Goal: Transaction & Acquisition: Purchase product/service

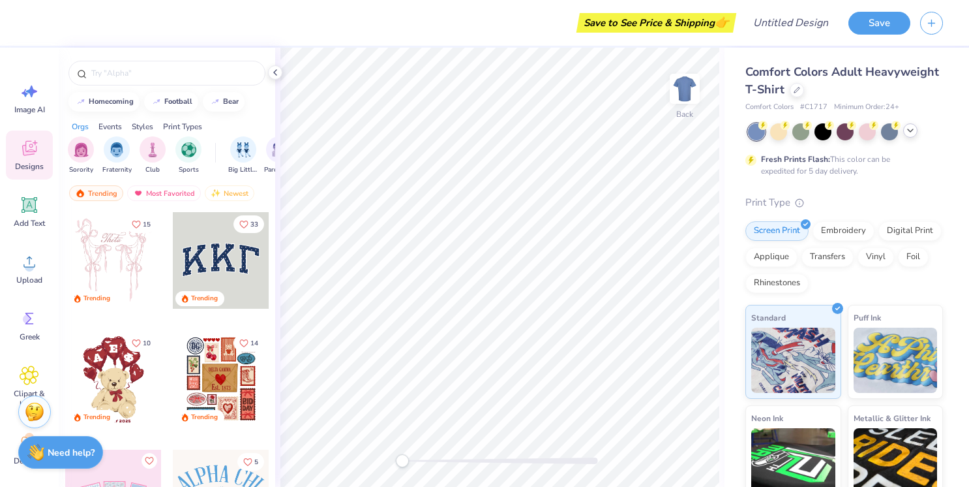
click at [912, 134] on icon at bounding box center [910, 130] width 10 height 10
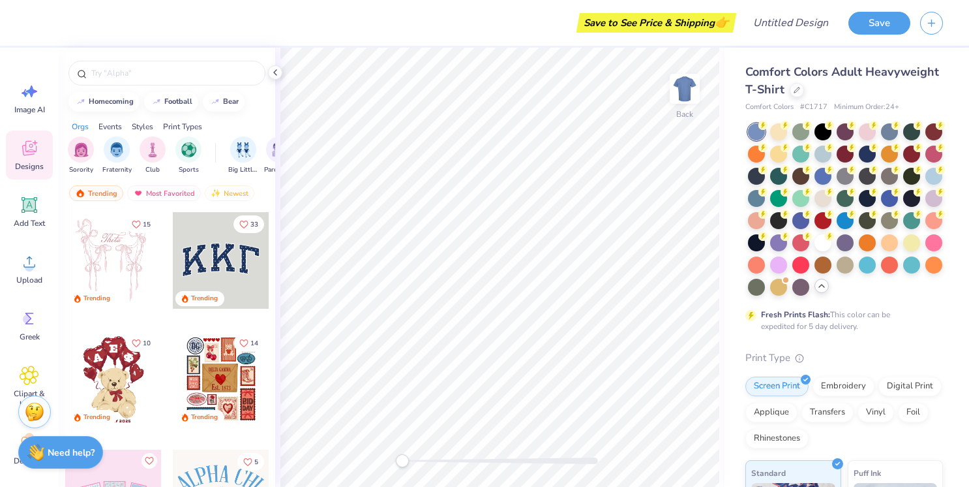
click at [801, 95] on div "Comfort Colors Adult Heavyweight T-Shirt" at bounding box center [844, 80] width 198 height 35
click at [798, 91] on icon at bounding box center [797, 88] width 7 height 7
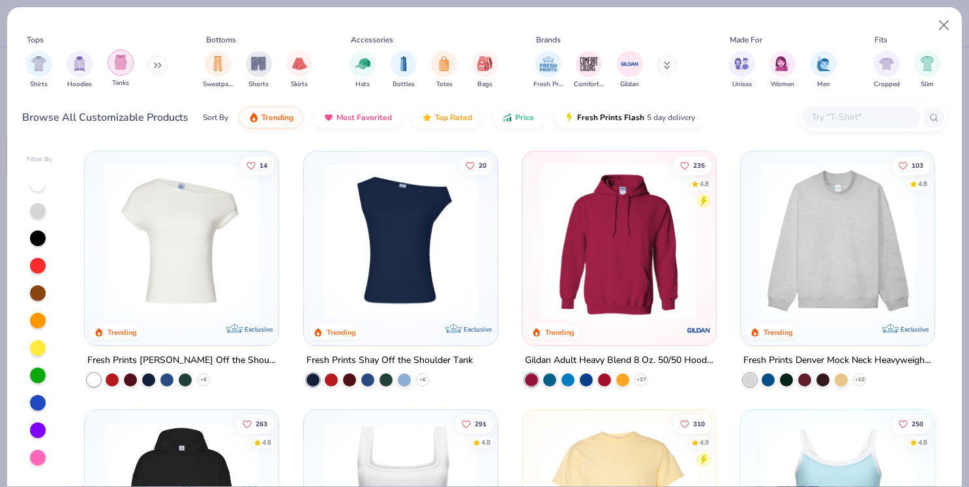
click at [110, 62] on div "filter for Tanks" at bounding box center [121, 63] width 26 height 26
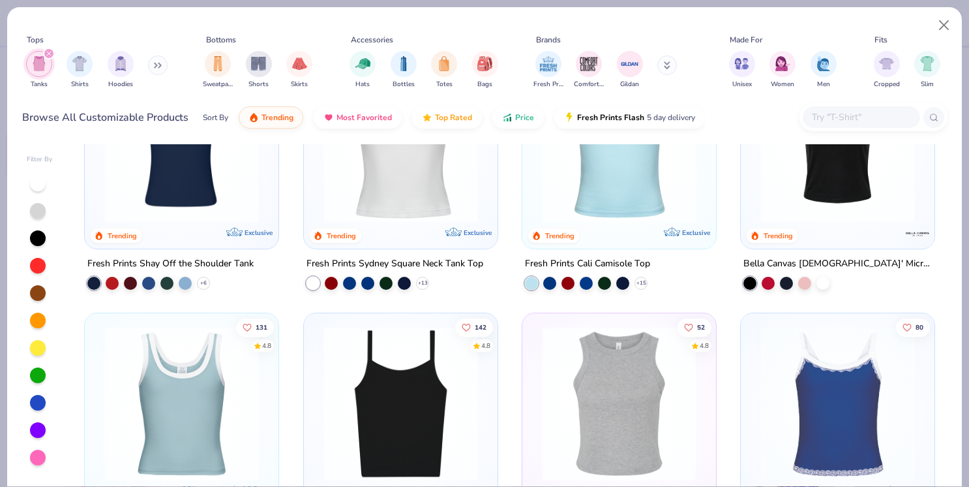
scroll to position [112, 0]
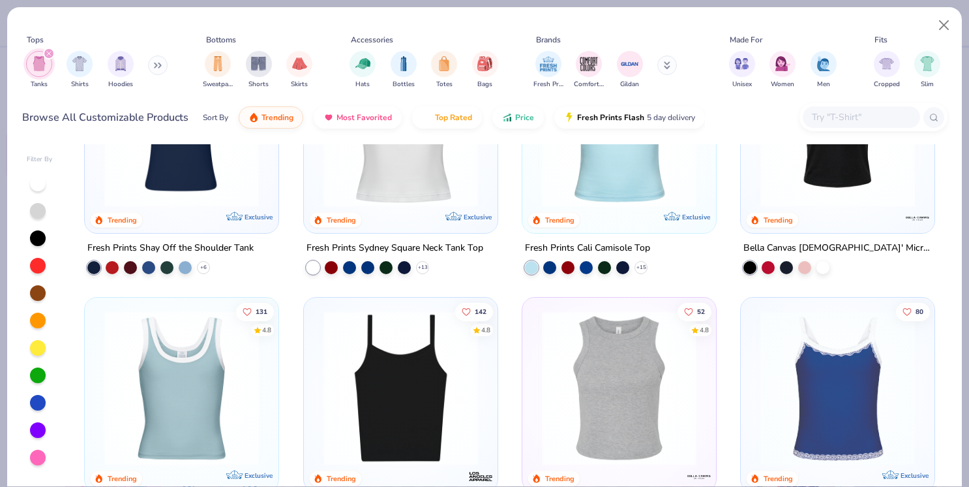
click at [424, 374] on img at bounding box center [401, 387] width 168 height 155
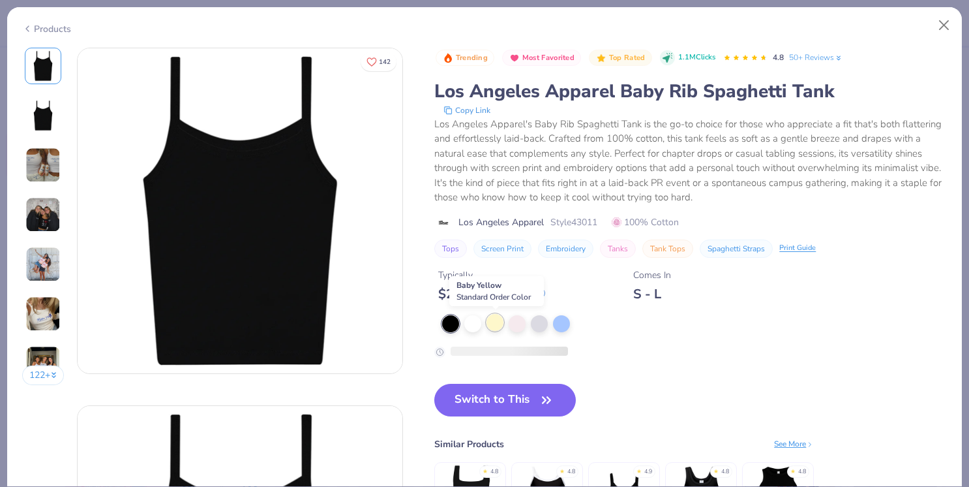
click at [490, 328] on div at bounding box center [495, 322] width 17 height 17
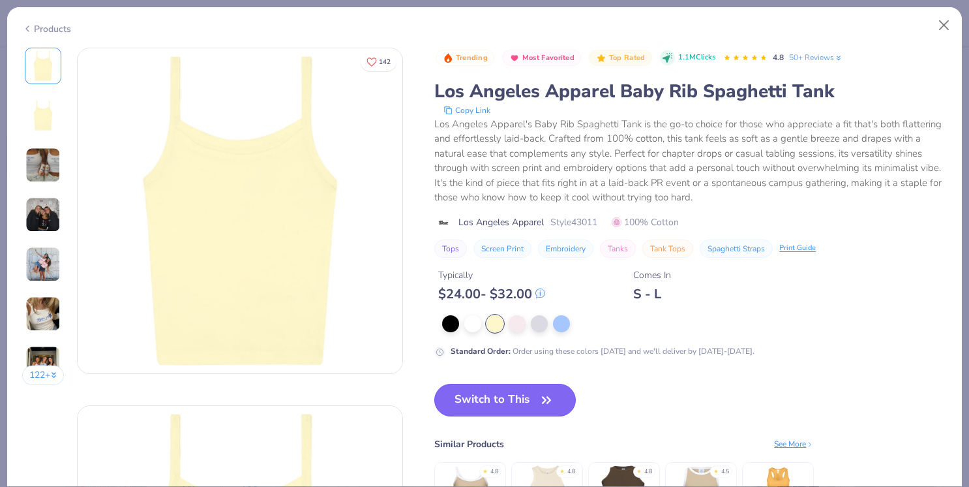
click at [492, 395] on button "Switch to This" at bounding box center [505, 399] width 142 height 33
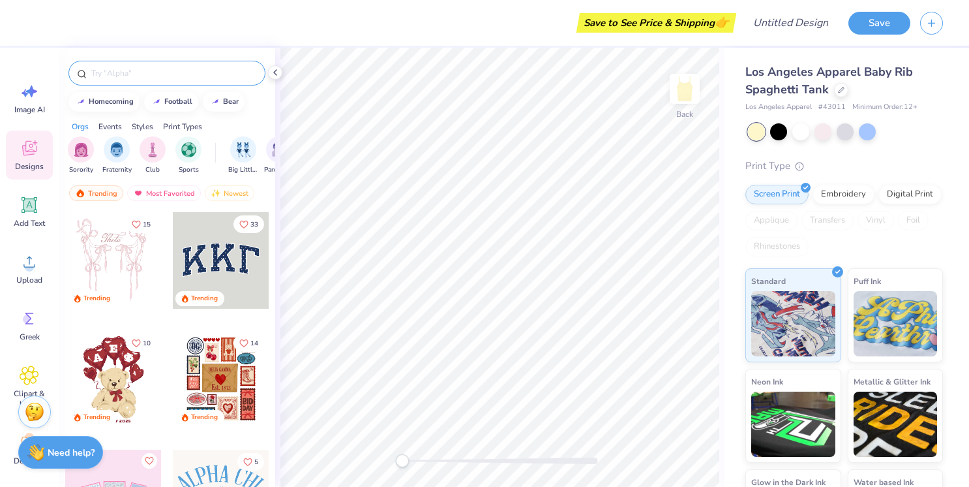
click at [144, 80] on div at bounding box center [166, 73] width 197 height 25
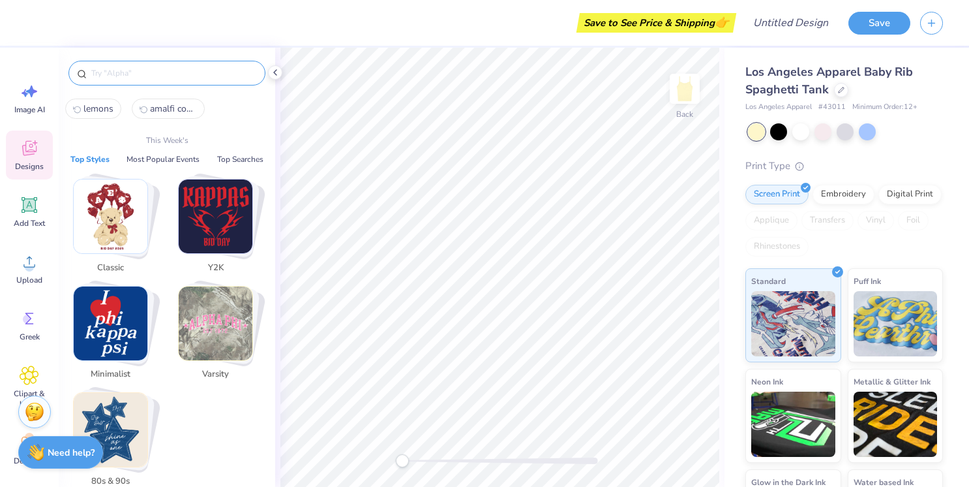
click at [140, 75] on input "text" at bounding box center [173, 73] width 167 height 13
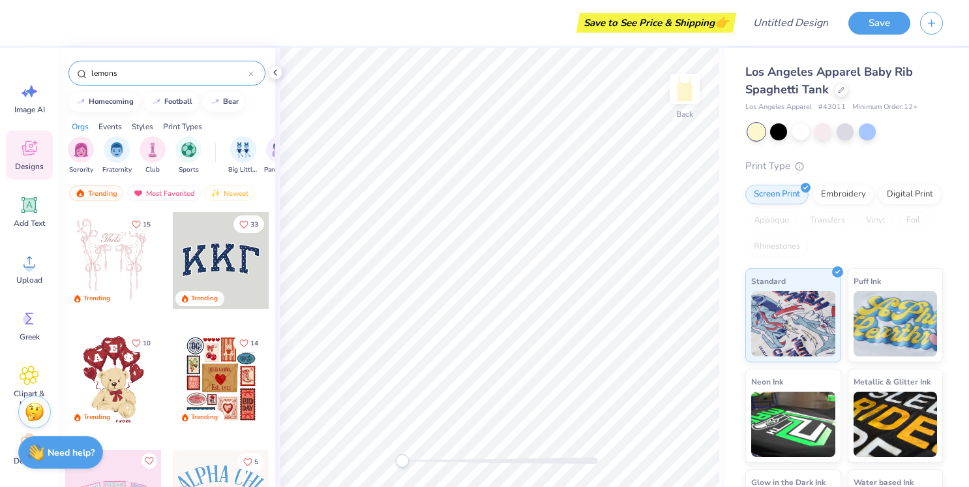
type input "lemons"
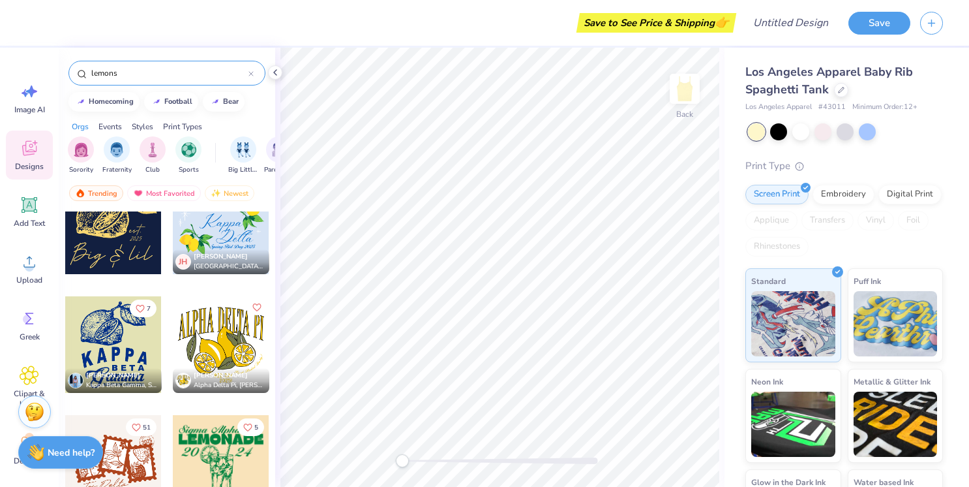
scroll to position [3360, 0]
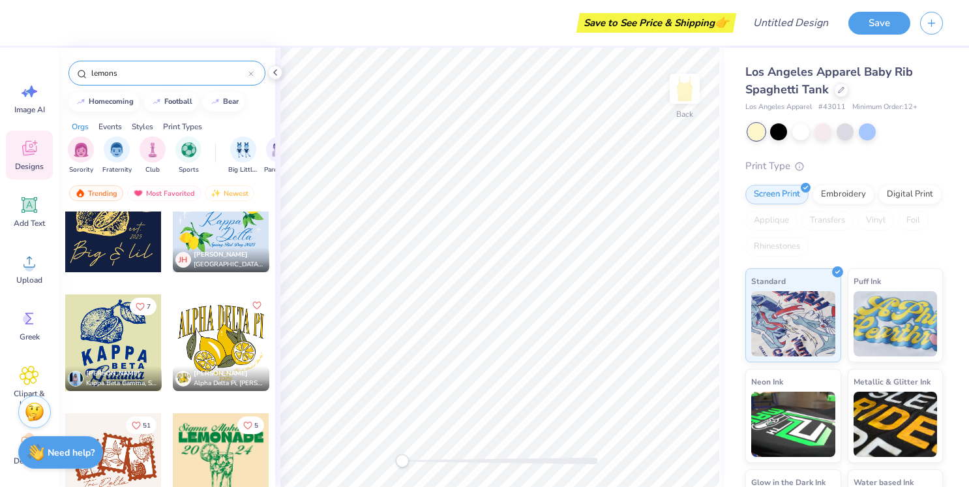
click at [212, 232] on div at bounding box center [221, 223] width 97 height 97
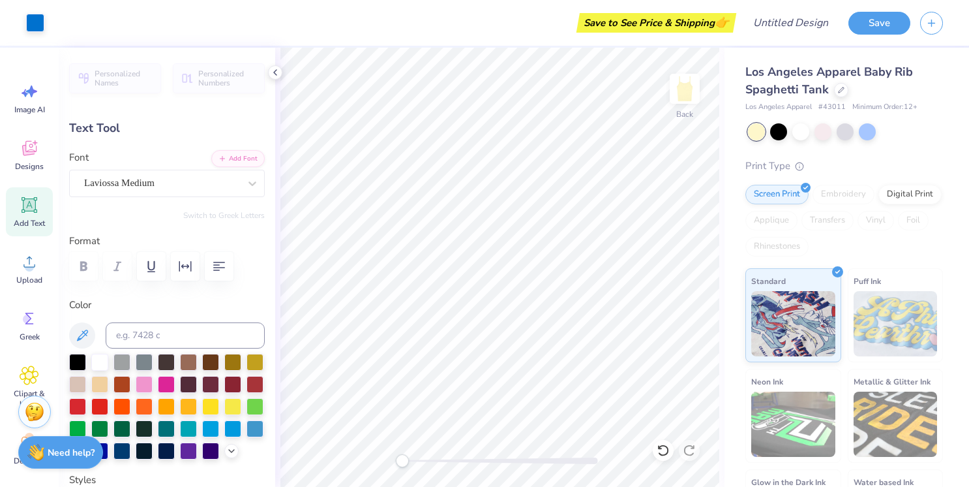
type input "0.0"
type textarea "[PERSON_NAME]"
type input "3.83"
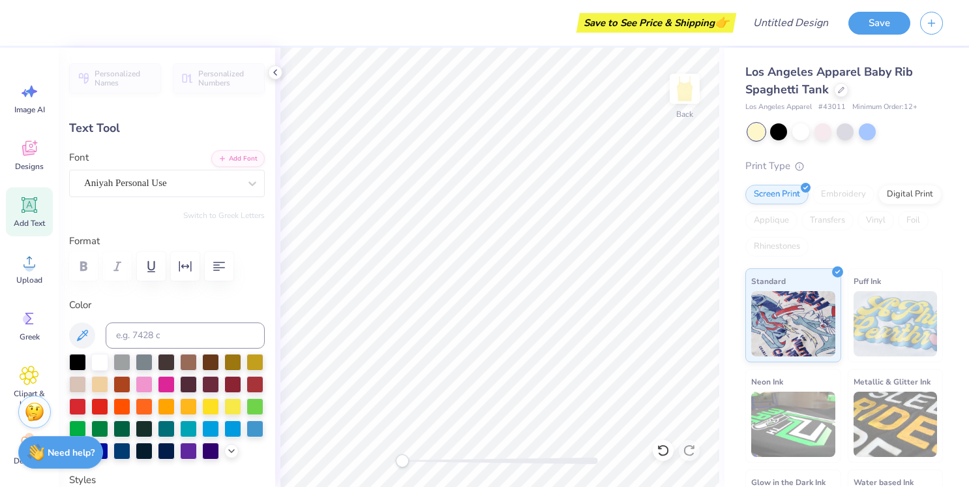
type input "1.50"
type input "4.27"
type textarea "Coast"
type input "7.10"
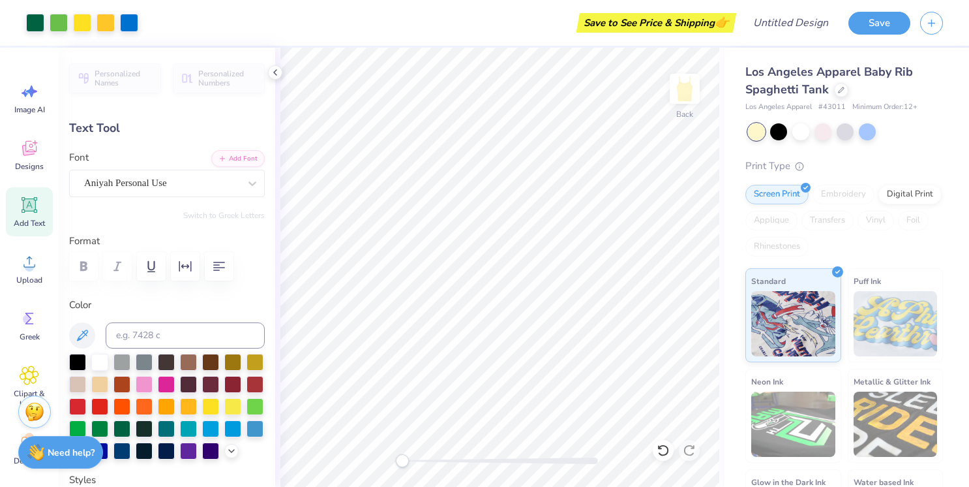
type input "1.70"
type input "2.78"
click at [221, 188] on div "Aniyah Personal Use" at bounding box center [162, 183] width 158 height 20
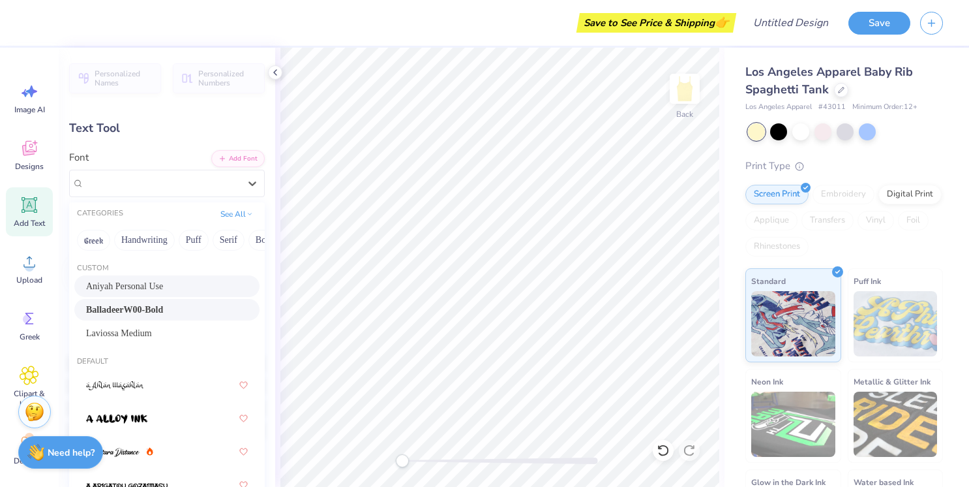
click at [177, 311] on div "BalladeerW00-Bold" at bounding box center [167, 310] width 162 height 14
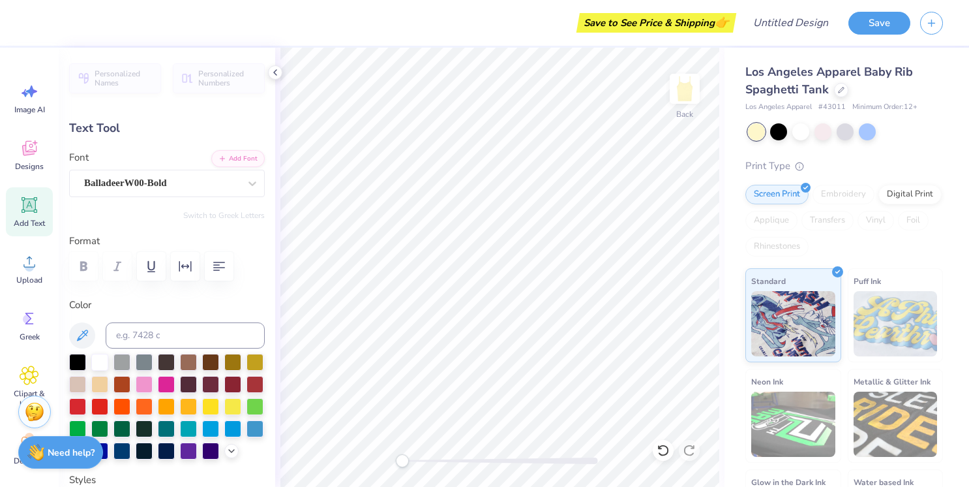
type input "4.46"
type input "1.44"
type input "4.30"
click at [212, 176] on div "Aniyah Personal Use" at bounding box center [162, 183] width 158 height 20
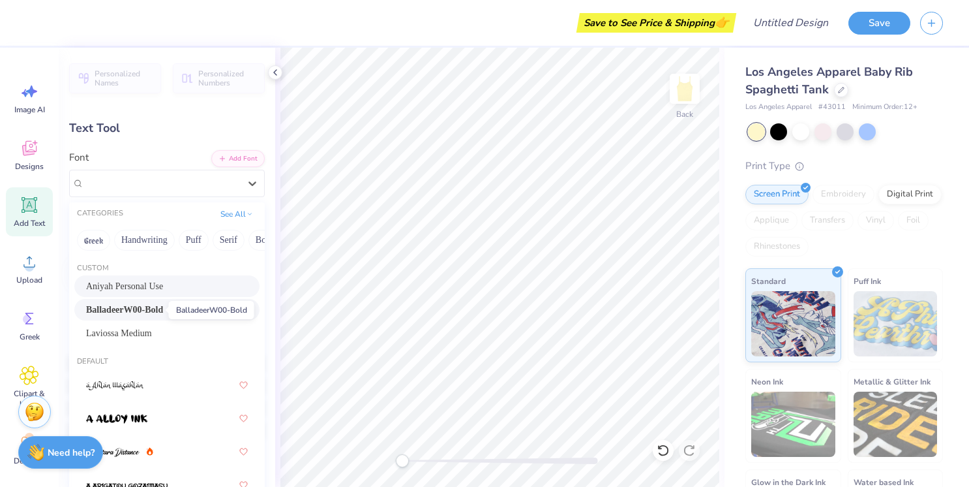
click at [158, 312] on span "BalladeerW00-Bold" at bounding box center [124, 310] width 77 height 14
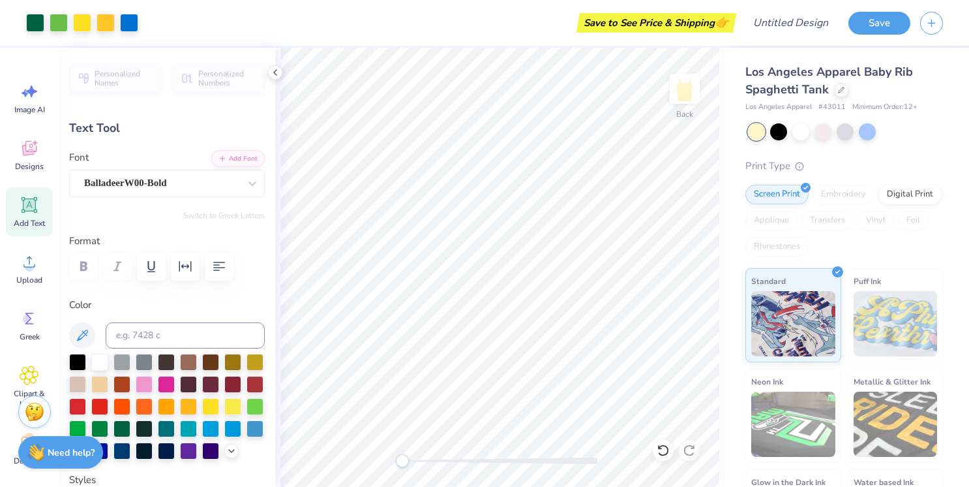
type input "3.52"
type input "0.83"
type input "3.14"
type input "4.32"
type input "1.01"
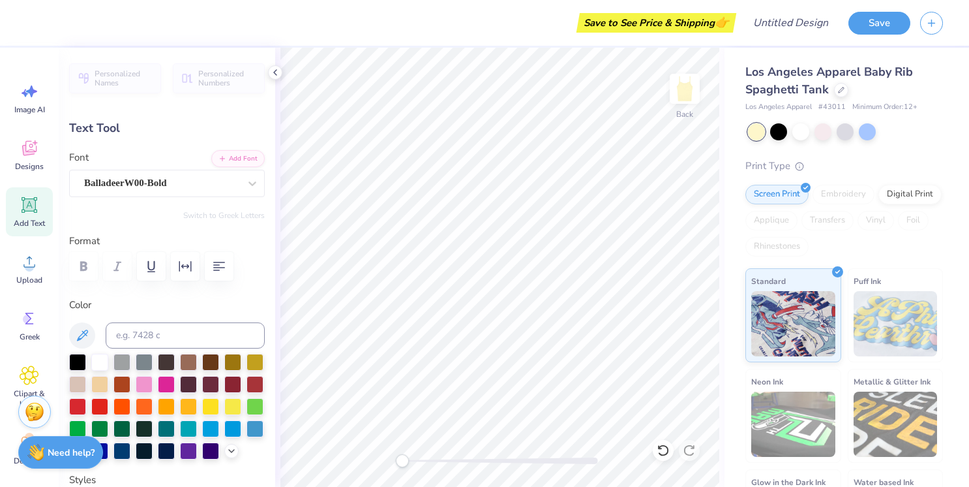
type input "3.26"
type input "1.83"
type input "0.65"
type input "4.69"
type input "2.34"
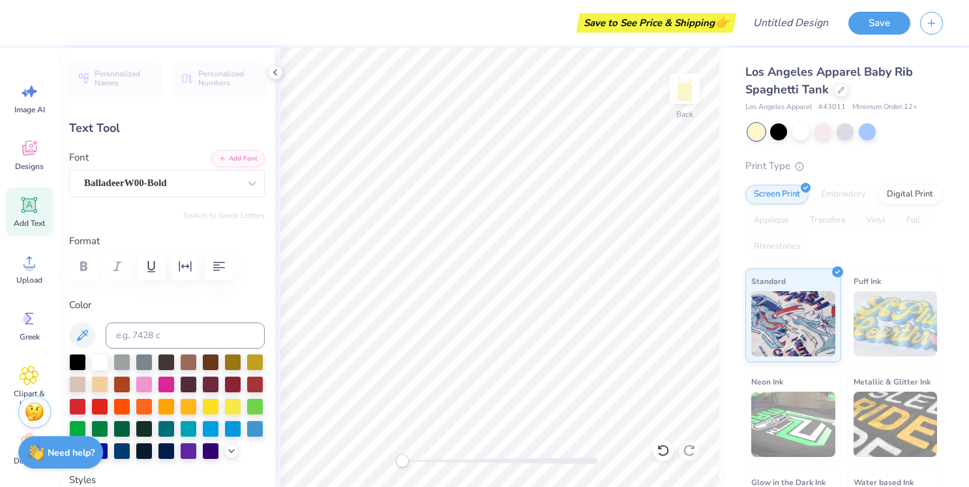
type input "0.83"
type input "2.34"
type input "0.83"
type input "4.40"
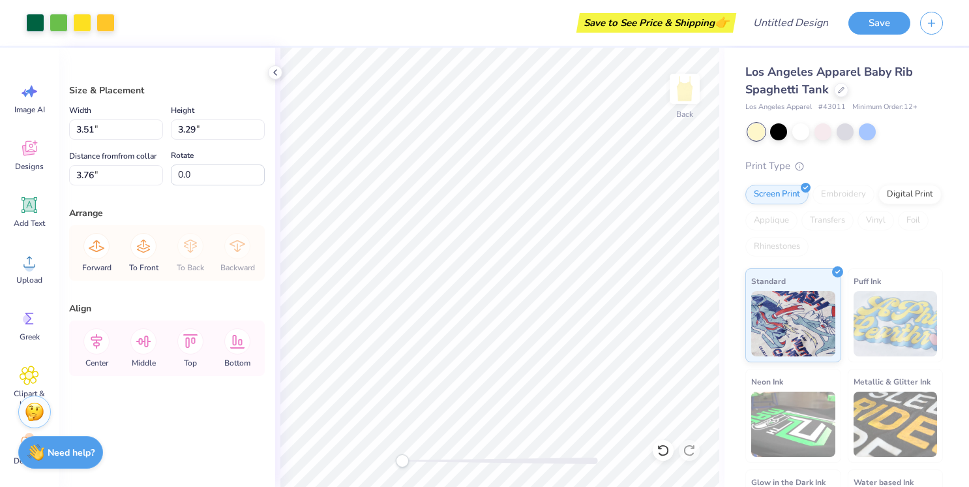
type input "2.70"
type input "2.52"
type input "3.98"
type input "2.49"
type input "2.71"
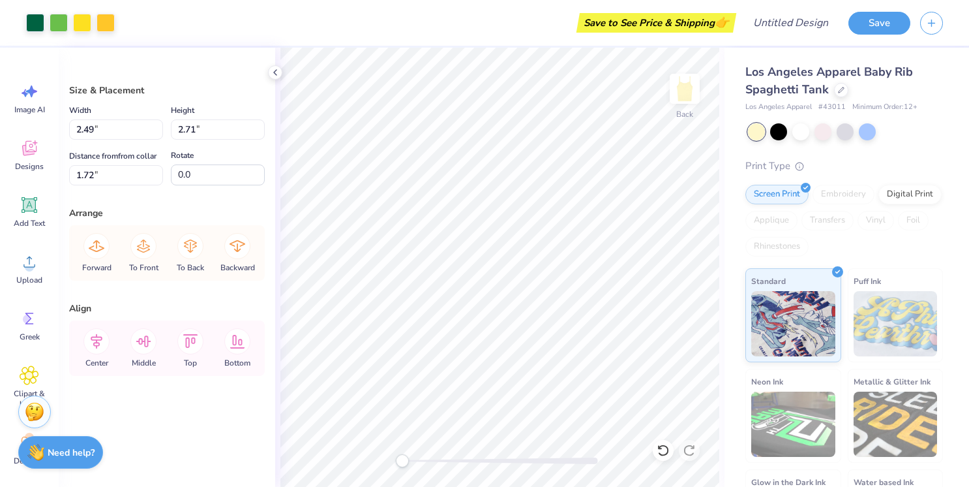
type input "1.76"
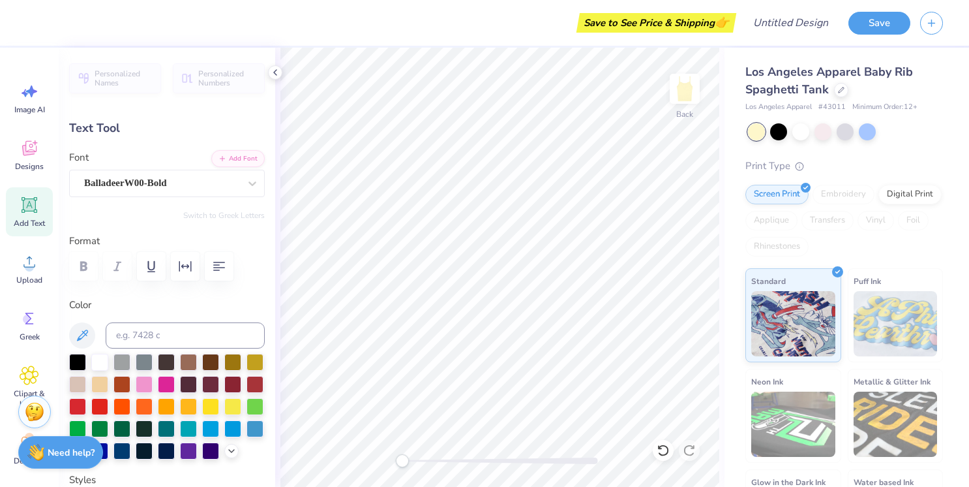
scroll to position [0, 3]
type textarea "Bid Day 2026"
type input "2.34"
type input "0.83"
type input "2.70"
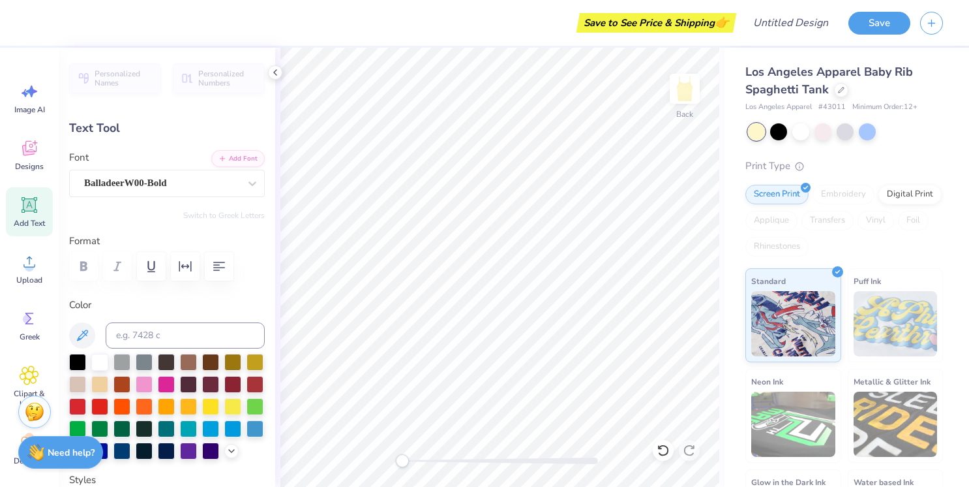
type input "4.32"
type input "1.01"
type input "1.37"
type input "2.34"
type input "0.83"
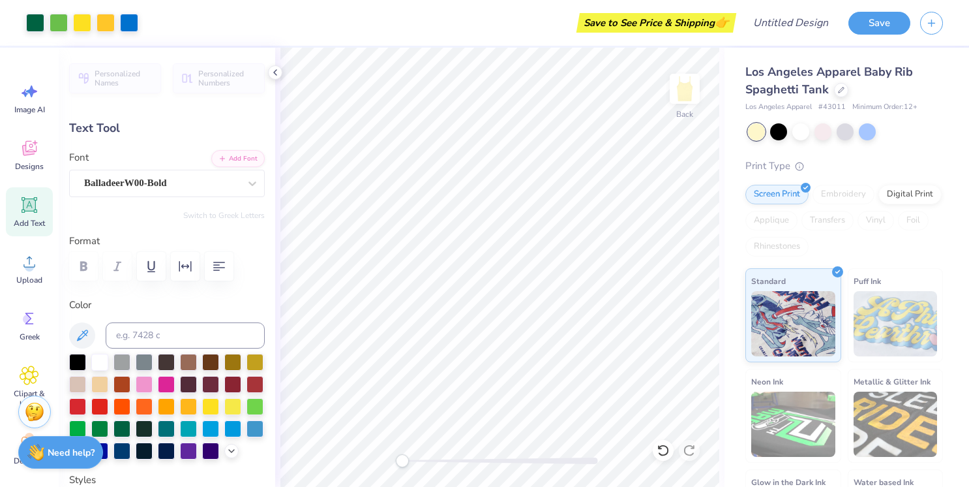
type input "4.45"
type input "3.26"
type input "0.49"
type input "5.88"
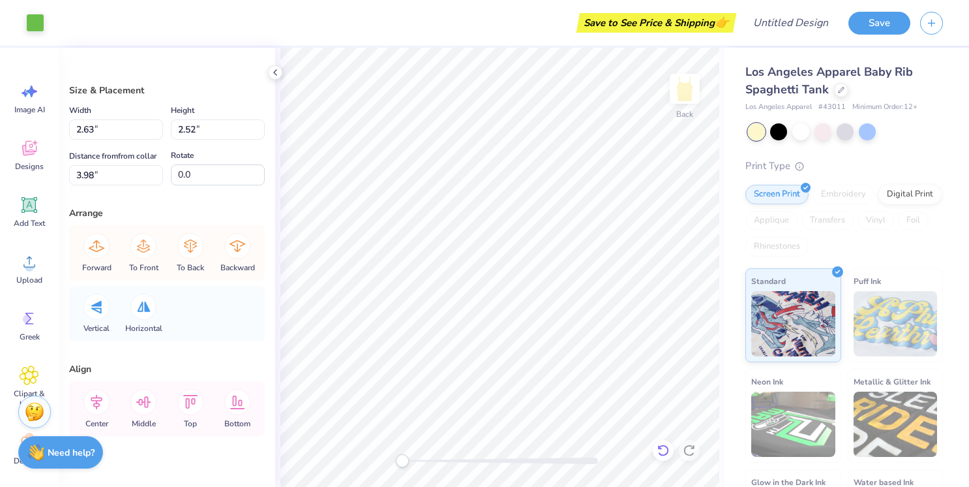
click at [665, 448] on icon at bounding box center [663, 450] width 13 height 13
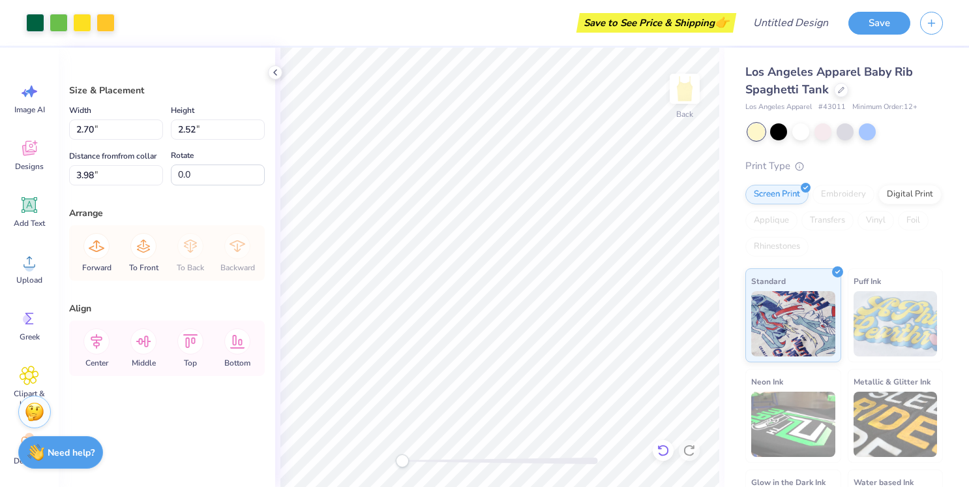
type input "4.30"
type input "1.73"
type input "0.77"
type input "0.96"
